Goal: Check status: Check status

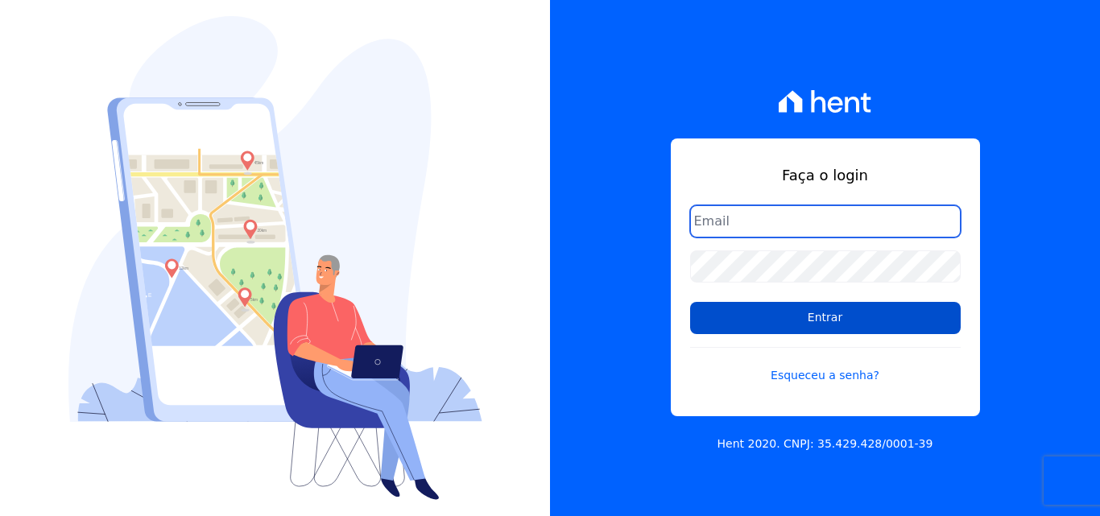
type input "[EMAIL_ADDRESS][DOMAIN_NAME]"
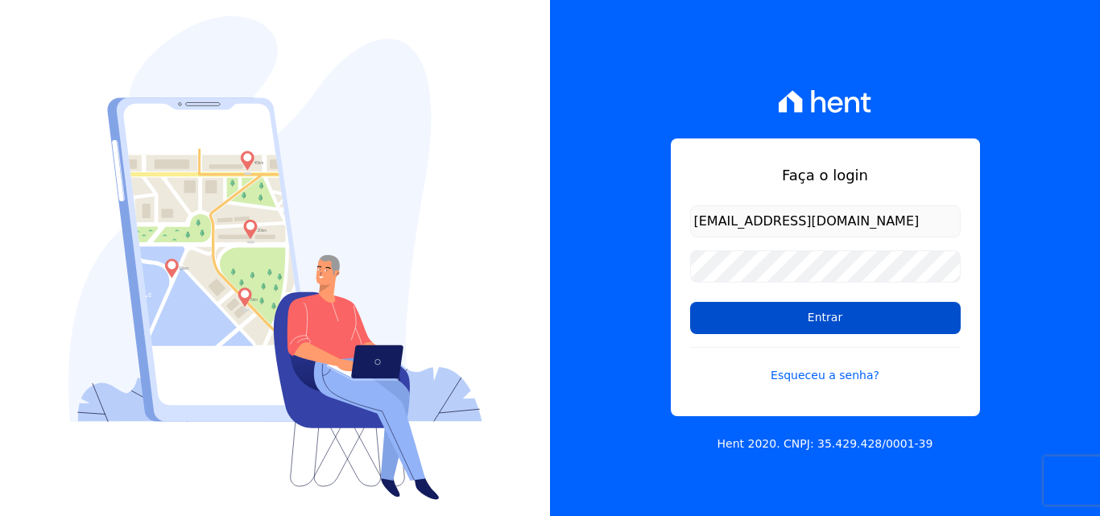
click at [844, 319] on input "Entrar" at bounding box center [825, 318] width 271 height 32
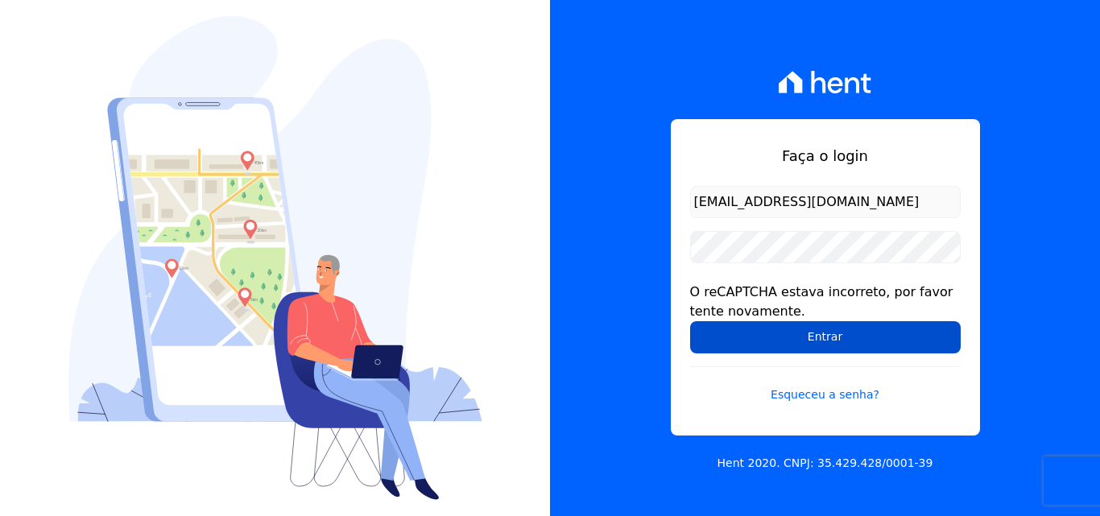
click at [809, 347] on input "Entrar" at bounding box center [825, 337] width 271 height 32
click at [837, 336] on input "Entrar" at bounding box center [825, 337] width 271 height 32
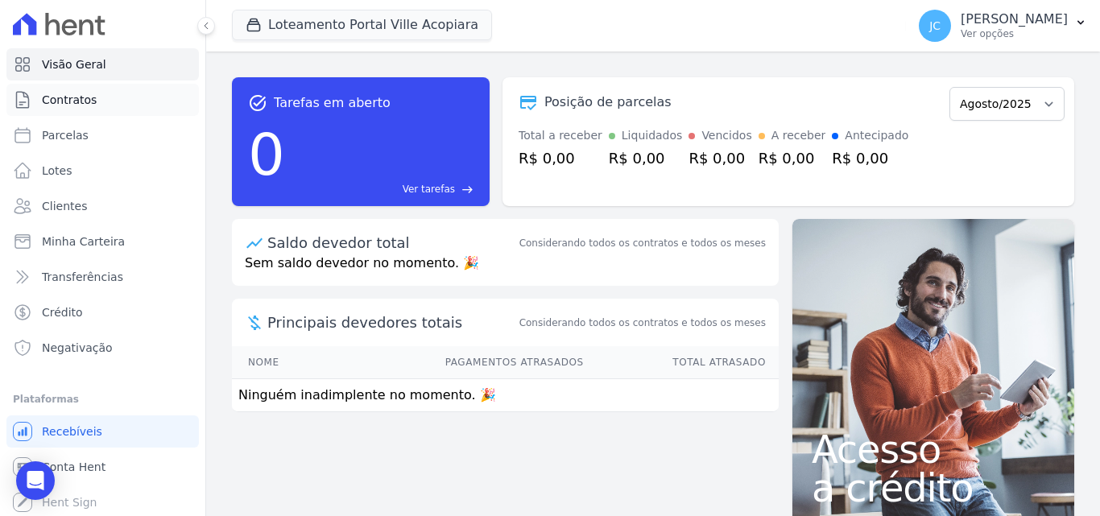
click at [113, 103] on link "Contratos" at bounding box center [102, 100] width 192 height 32
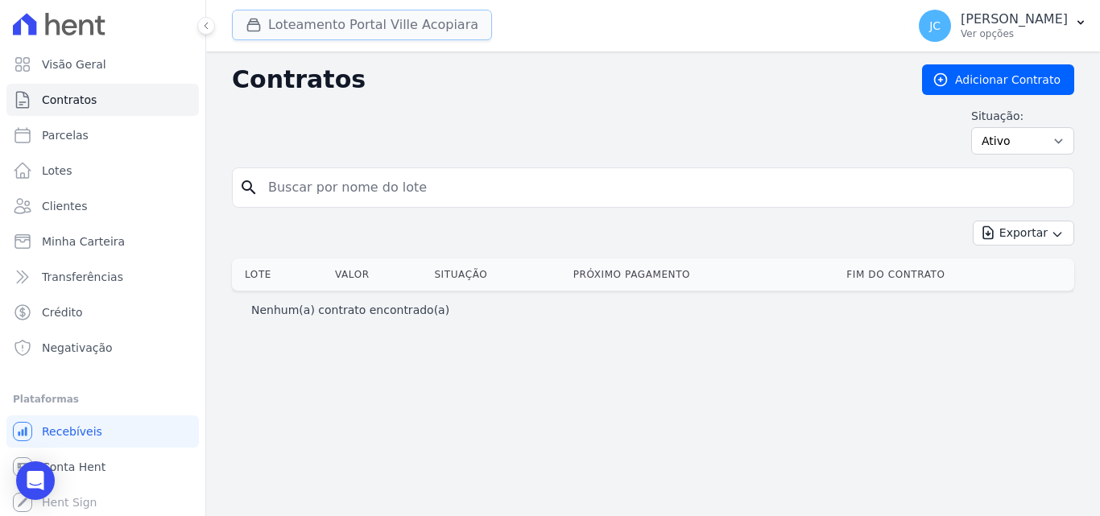
click at [380, 31] on button "Loteamento Portal Ville Acopiara" at bounding box center [362, 25] width 260 height 31
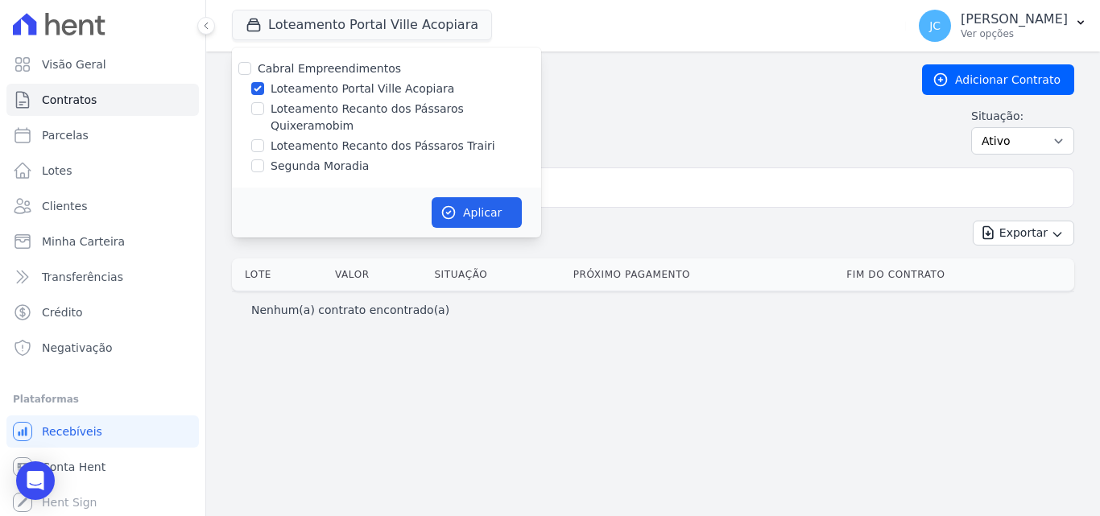
click at [382, 104] on label "Loteamento Recanto dos Pássaros Quixeramobim" at bounding box center [406, 118] width 271 height 34
click at [264, 104] on input "Loteamento Recanto dos Pássaros Quixeramobim" at bounding box center [257, 108] width 13 height 13
checkbox input "true"
click at [385, 79] on div "Cabral Empreendimentos Loteamento Portal Ville Acopiara Loteamento Recanto dos …" at bounding box center [386, 118] width 309 height 140
drag, startPoint x: 385, startPoint y: 89, endPoint x: 396, endPoint y: 105, distance: 19.7
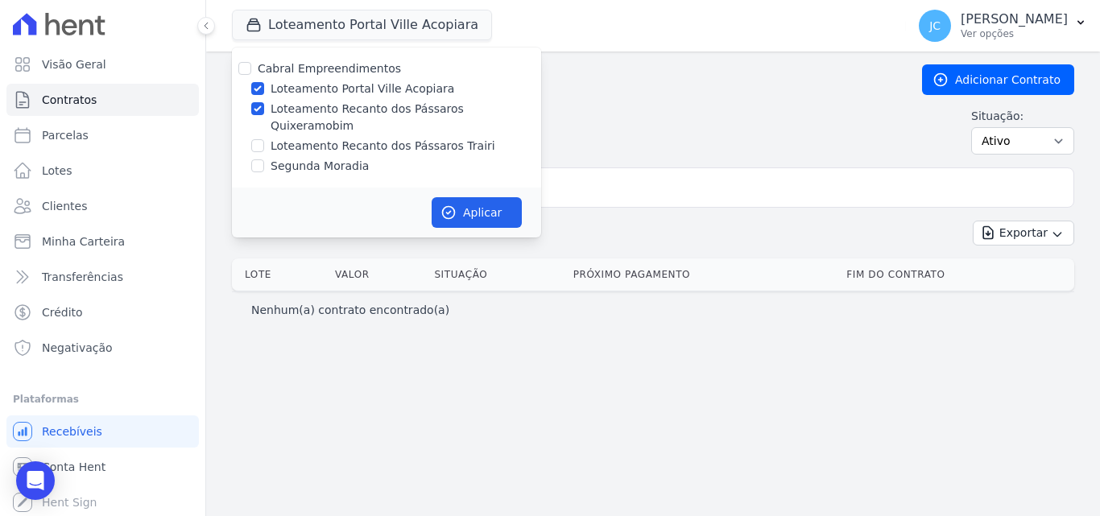
click at [386, 89] on label "Loteamento Portal Ville Acopiara" at bounding box center [363, 89] width 184 height 17
click at [264, 89] on input "Loteamento Portal Ville Acopiara" at bounding box center [257, 88] width 13 height 13
checkbox input "false"
click at [457, 197] on button "Aplicar" at bounding box center [477, 212] width 90 height 31
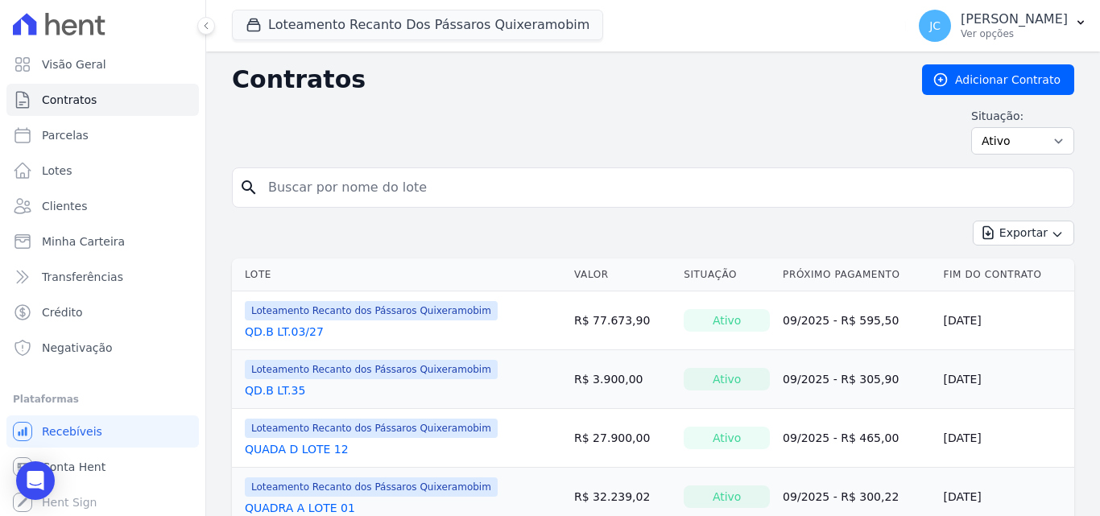
click at [391, 188] on input "search" at bounding box center [662, 187] width 808 height 32
type input "V"
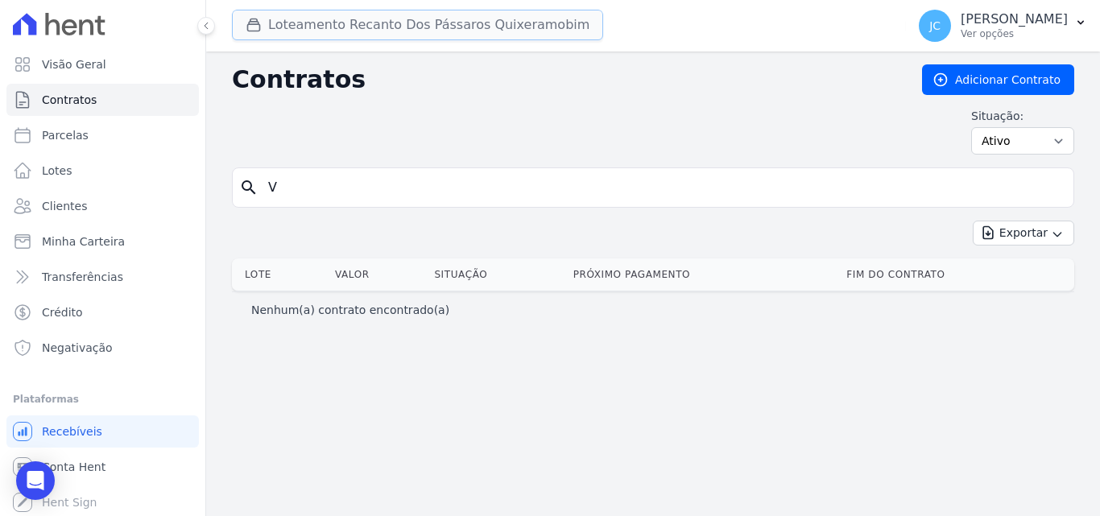
click at [461, 39] on button "Loteamento Recanto Dos Pássaros Quixeramobim" at bounding box center [417, 25] width 371 height 31
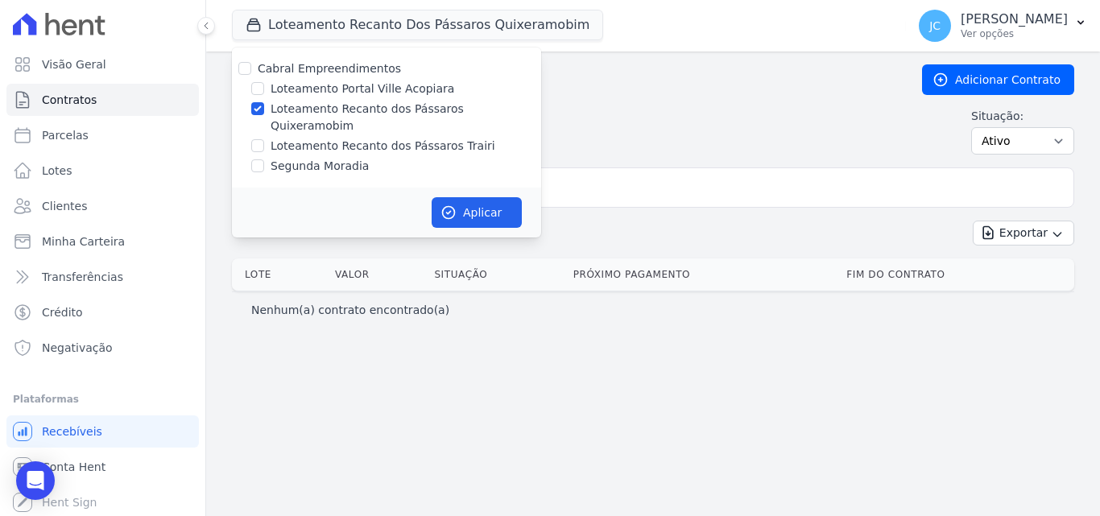
drag, startPoint x: 395, startPoint y: 126, endPoint x: 406, endPoint y: 104, distance: 24.9
click at [396, 138] on label "Loteamento Recanto dos Pássaros Trairi" at bounding box center [383, 146] width 225 height 17
click at [409, 101] on label "Loteamento Recanto dos Pássaros Quixeramobim" at bounding box center [406, 118] width 271 height 34
click at [264, 102] on input "Loteamento Recanto dos Pássaros Quixeramobim" at bounding box center [257, 108] width 13 height 13
checkbox input "false"
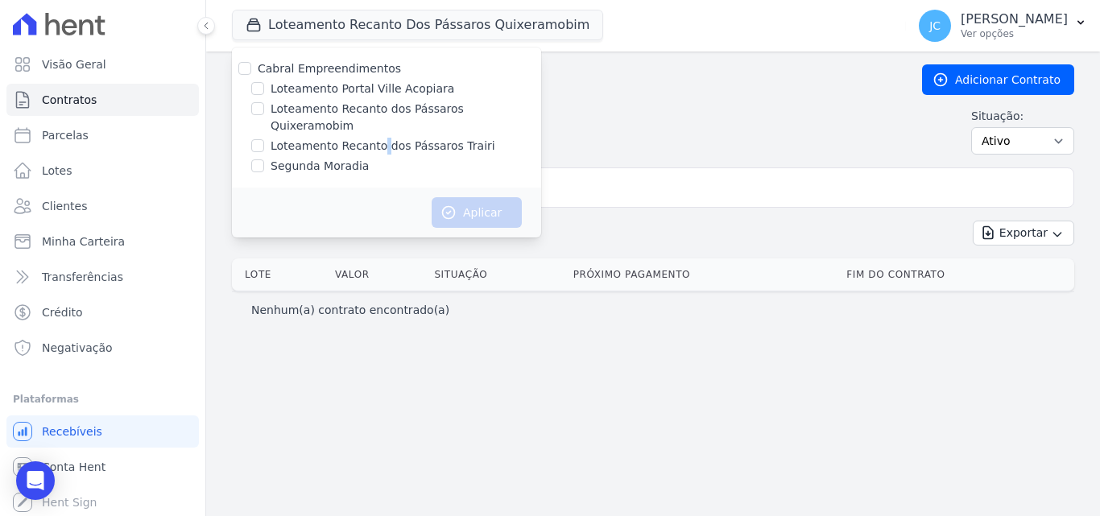
drag, startPoint x: 375, startPoint y: 129, endPoint x: 389, endPoint y: 132, distance: 14.1
click at [374, 138] on label "Loteamento Recanto dos Pássaros Trairi" at bounding box center [383, 146] width 225 height 17
click at [254, 139] on input "Loteamento Recanto dos Pássaros Trairi" at bounding box center [257, 145] width 13 height 13
checkbox input "true"
click at [477, 198] on button "Aplicar" at bounding box center [477, 212] width 90 height 31
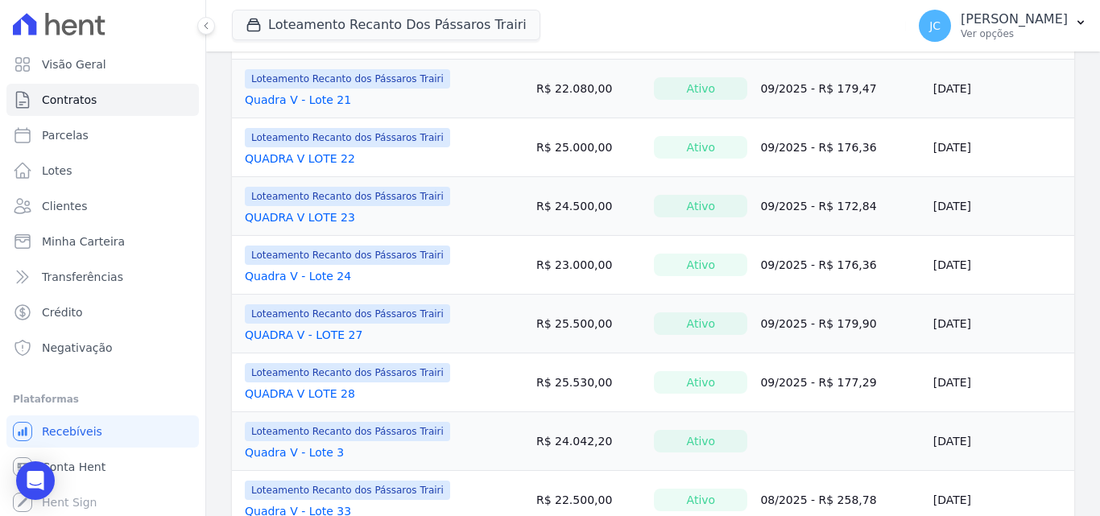
scroll to position [1315, 0]
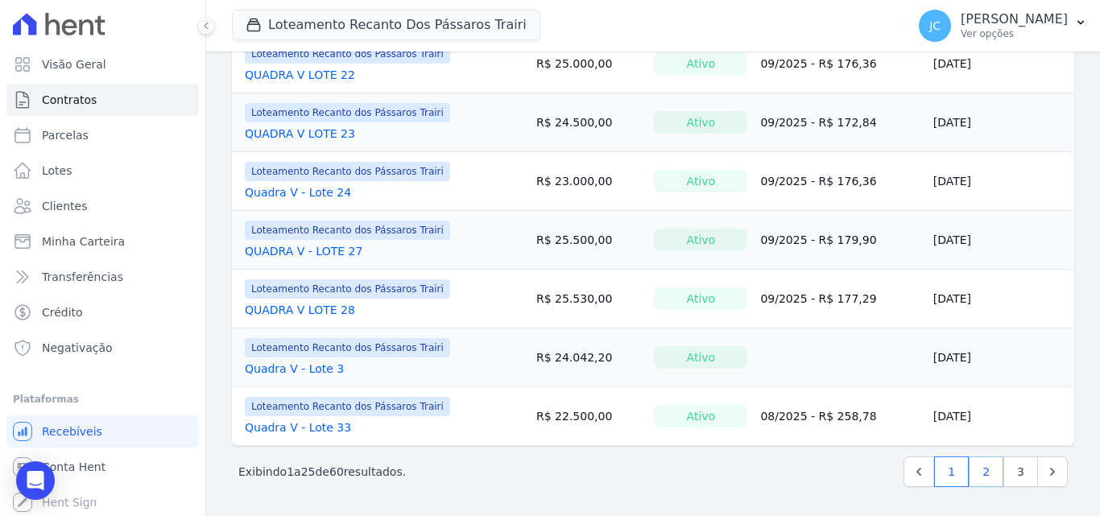
click at [971, 481] on link "2" at bounding box center [986, 472] width 35 height 31
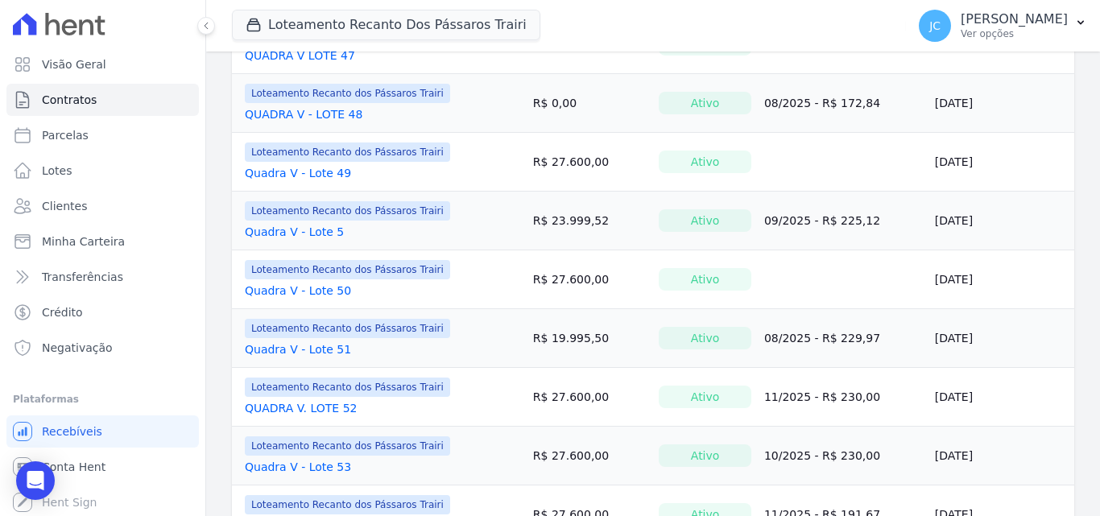
scroll to position [1047, 0]
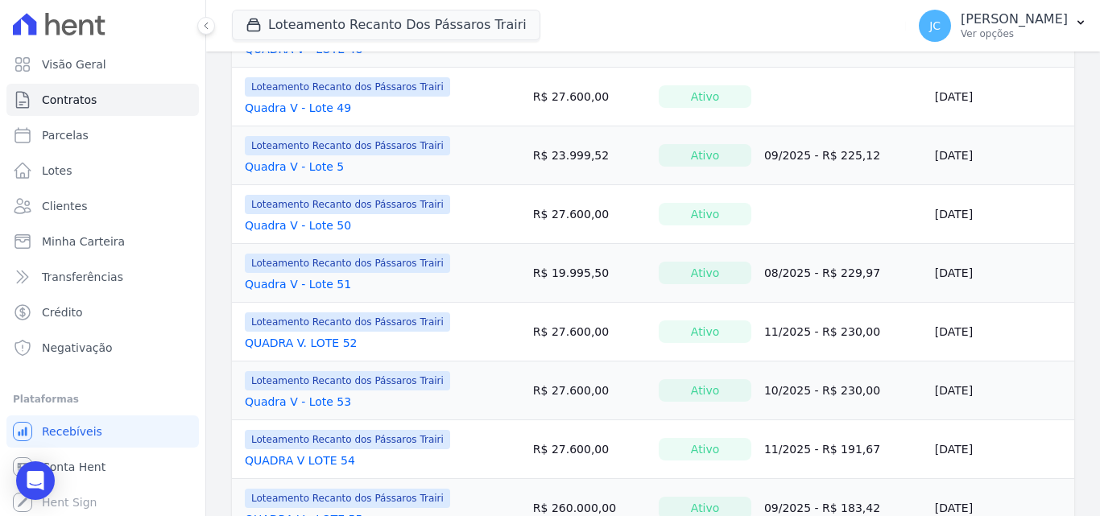
click at [306, 223] on link "Quadra V - Lote 50" at bounding box center [298, 225] width 106 height 16
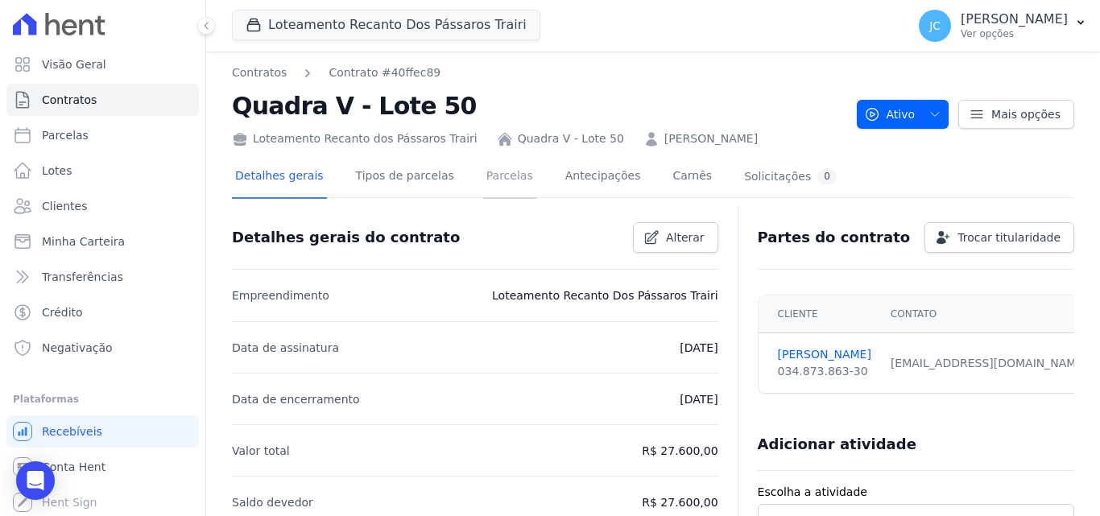
click at [485, 180] on link "Parcelas" at bounding box center [509, 177] width 53 height 43
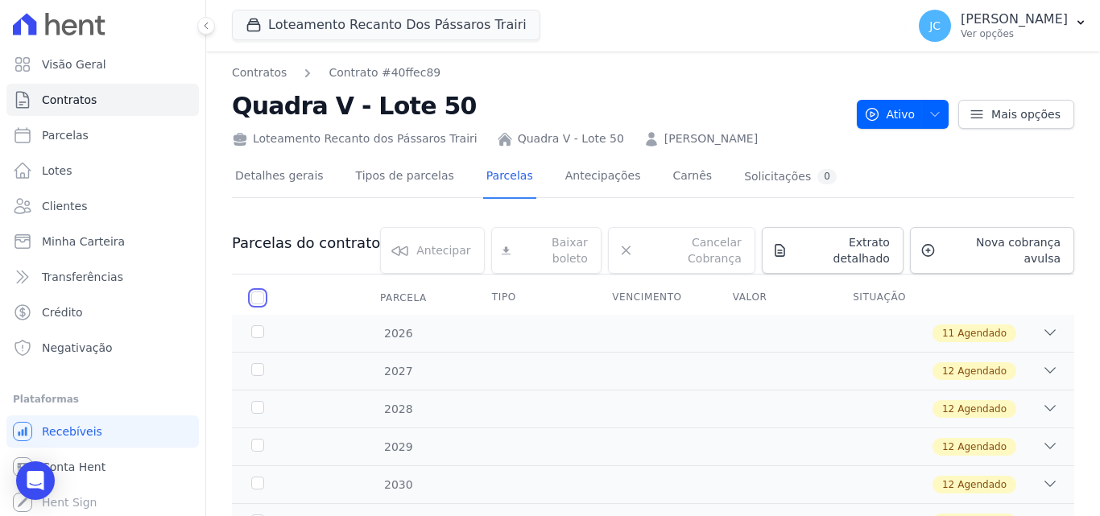
click at [256, 291] on input "checkbox" at bounding box center [257, 297] width 13 height 13
checkbox input "true"
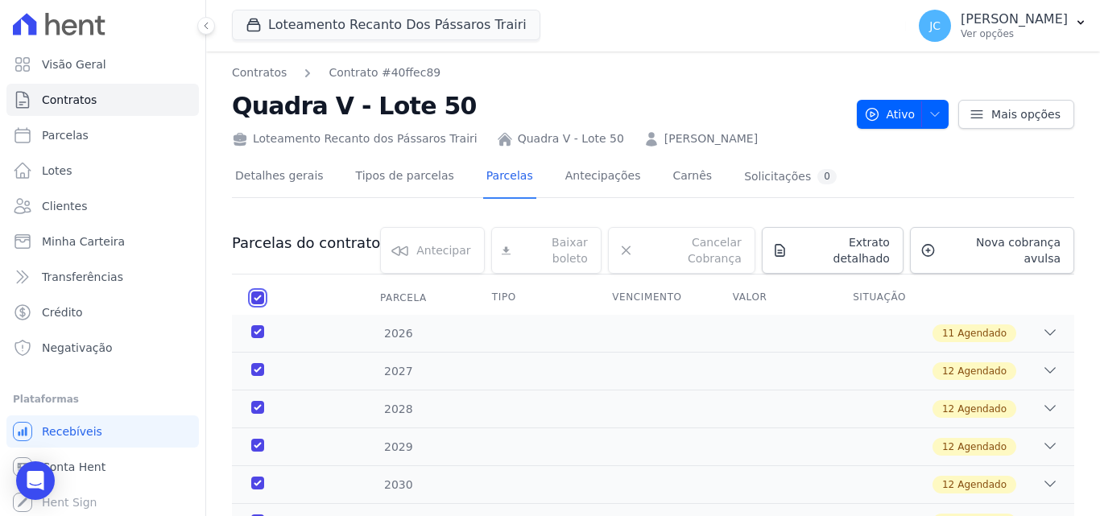
checkbox input "true"
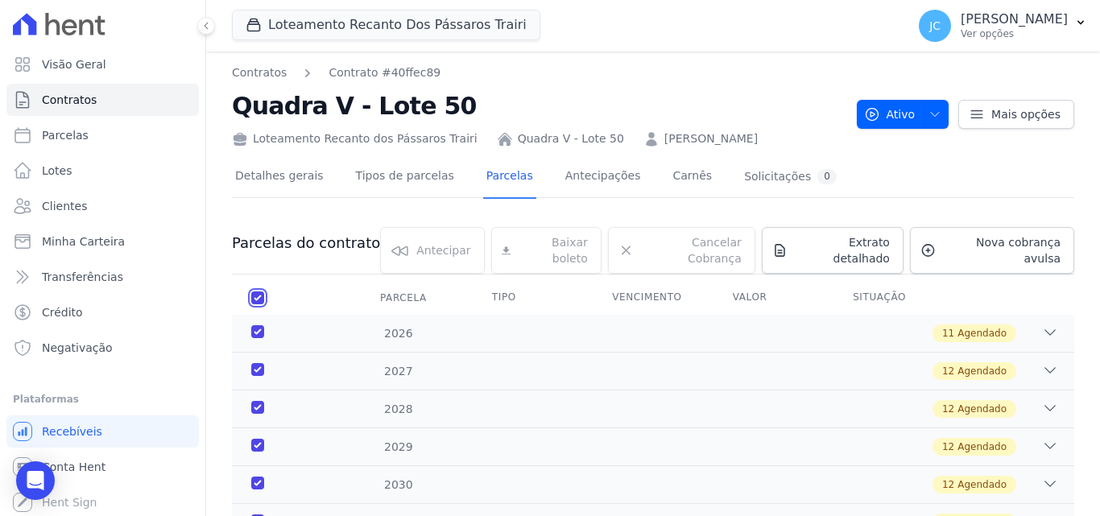
checkbox input "true"
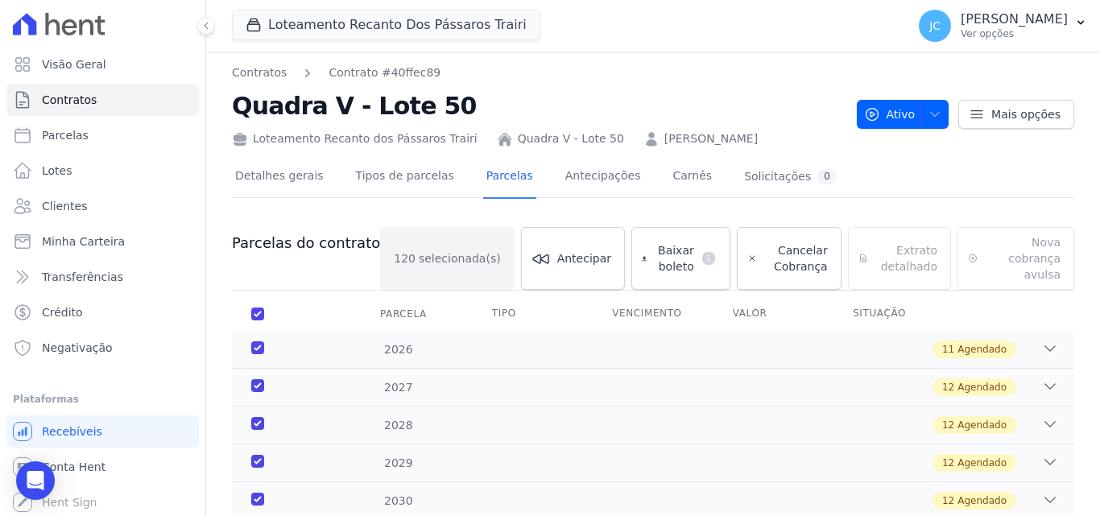
click at [255, 297] on th "Parcela" at bounding box center [258, 314] width 52 height 34
click at [258, 308] on input "checkbox" at bounding box center [257, 314] width 13 height 13
checkbox input "false"
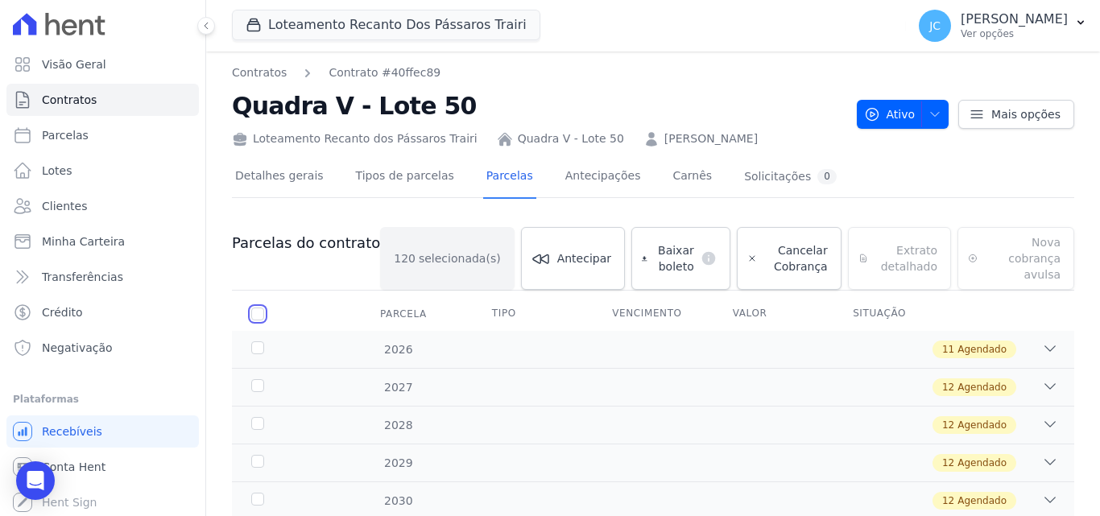
checkbox input "false"
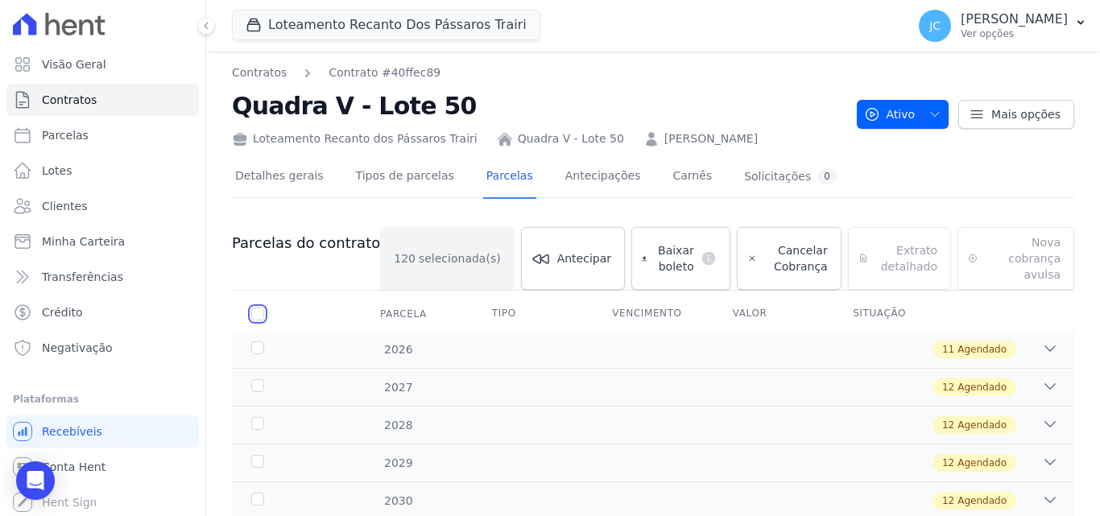
checkbox input "false"
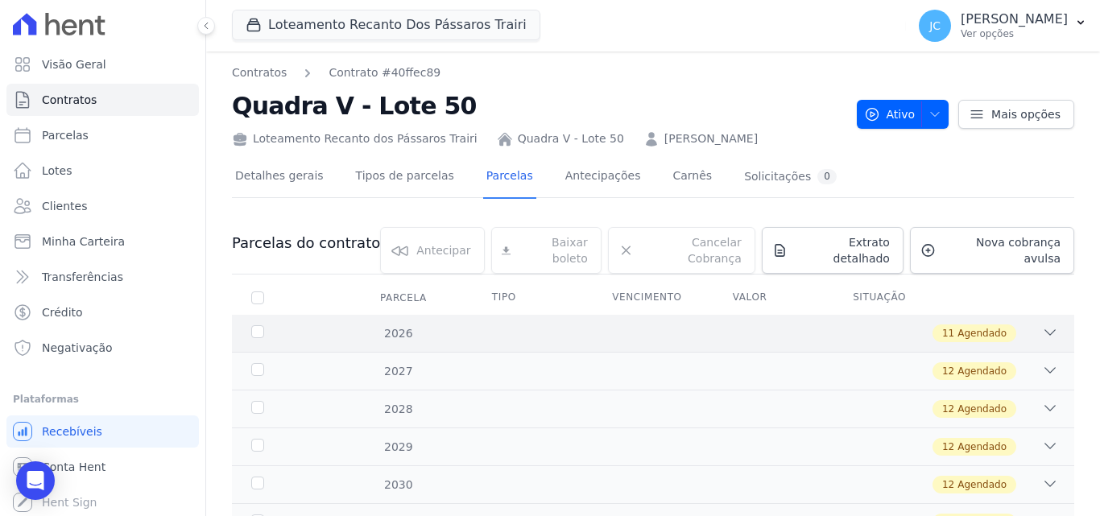
click at [261, 325] on div "2026" at bounding box center [284, 333] width 72 height 17
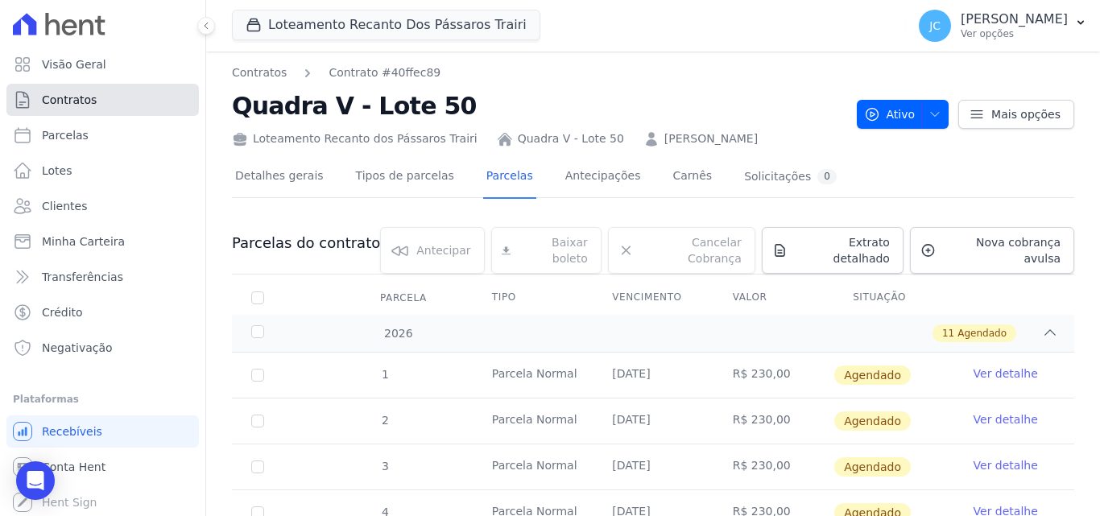
click at [93, 105] on link "Contratos" at bounding box center [102, 100] width 192 height 32
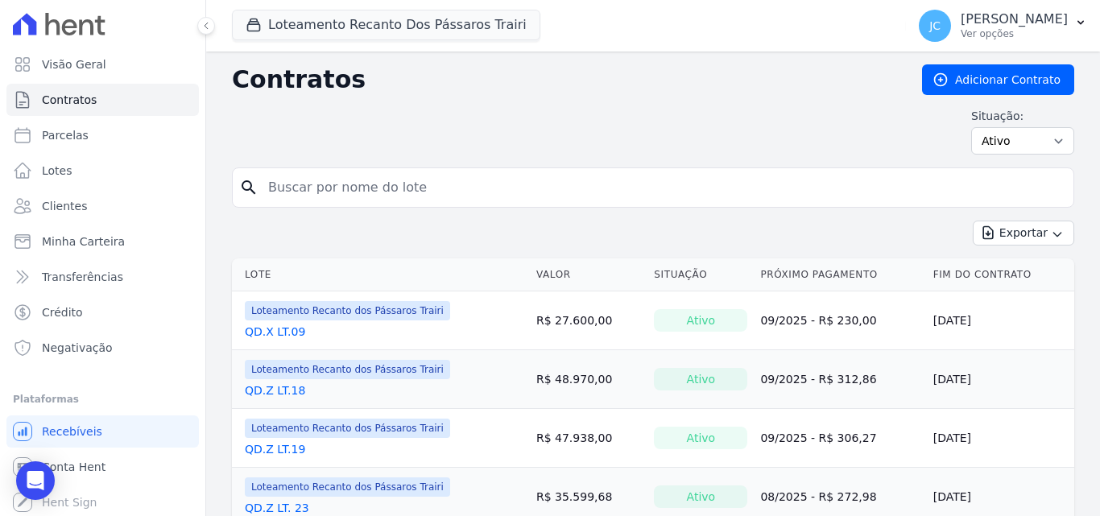
click at [394, 192] on input "search" at bounding box center [662, 187] width 808 height 32
type input "V"
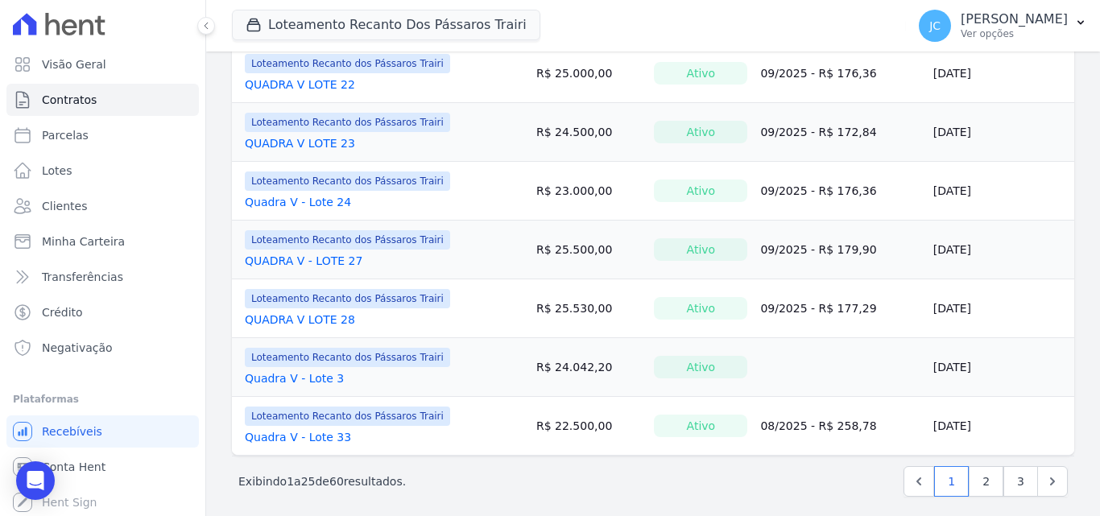
scroll to position [1315, 0]
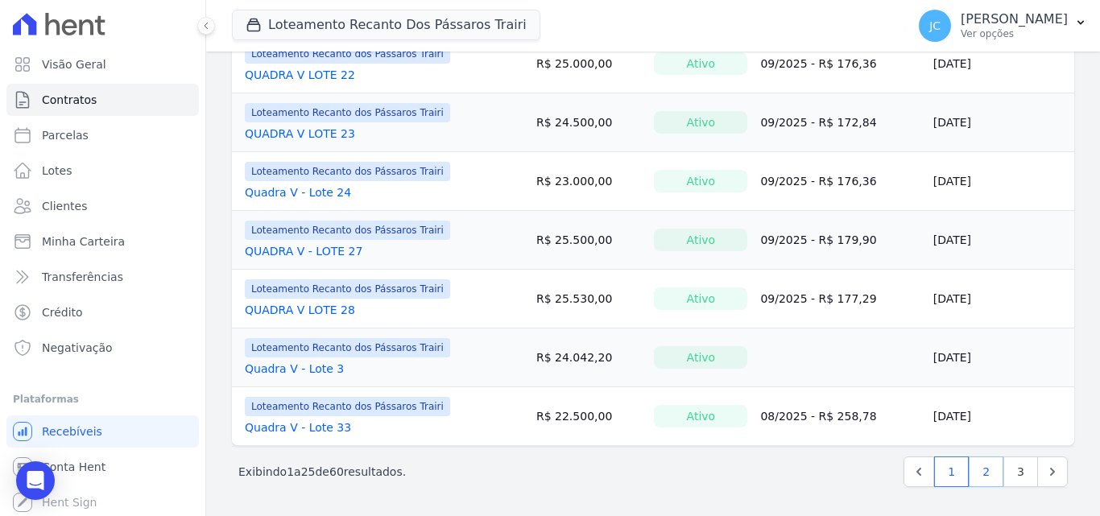
click at [978, 479] on link "2" at bounding box center [986, 472] width 35 height 31
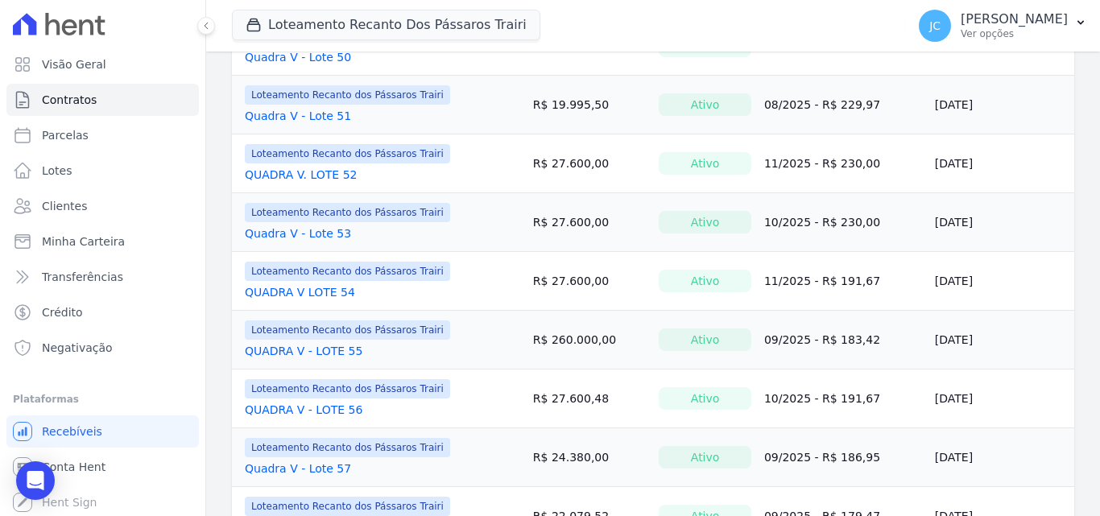
scroll to position [1315, 0]
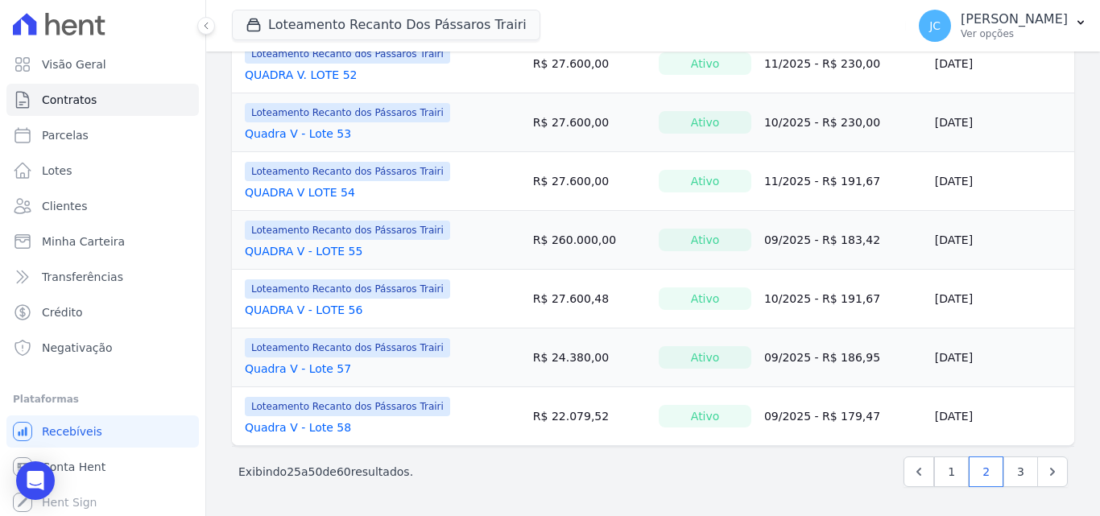
click at [299, 133] on link "Quadra V - Lote 53" at bounding box center [298, 134] width 106 height 16
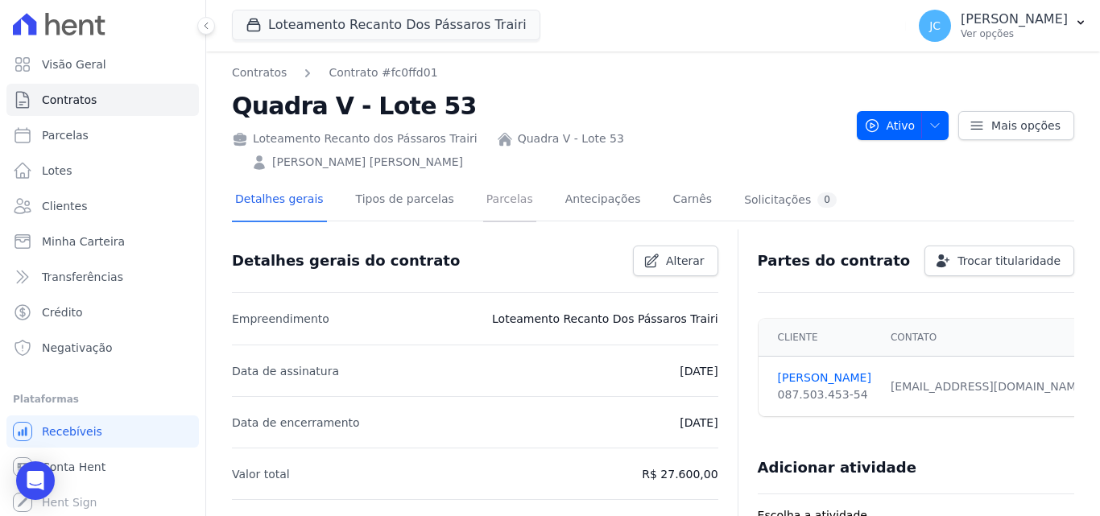
click at [483, 180] on link "Parcelas" at bounding box center [509, 201] width 53 height 43
